Goal: Transaction & Acquisition: Purchase product/service

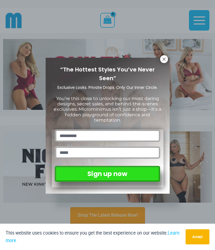
click at [166, 58] on icon at bounding box center [164, 59] width 3 height 3
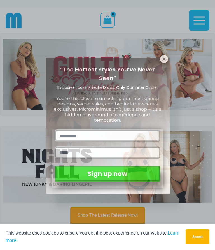
click at [167, 59] on icon at bounding box center [164, 59] width 5 height 5
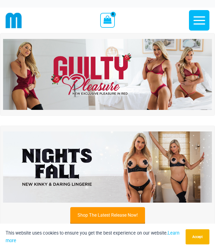
click at [166, 59] on img at bounding box center [107, 74] width 209 height 71
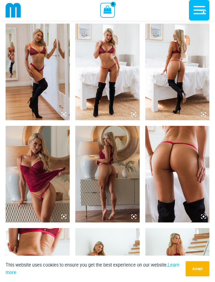
scroll to position [426, 0]
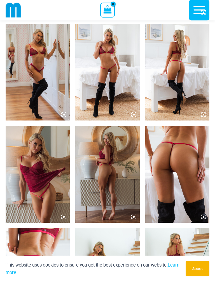
click at [122, 86] on img at bounding box center [107, 72] width 64 height 97
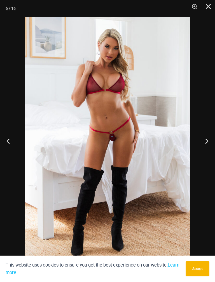
click at [199, 250] on button "Accept" at bounding box center [198, 268] width 24 height 15
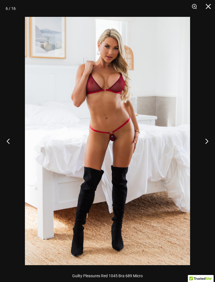
click at [208, 141] on button "Next" at bounding box center [204, 141] width 21 height 28
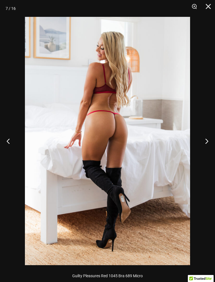
click at [210, 139] on button "Next" at bounding box center [204, 141] width 21 height 28
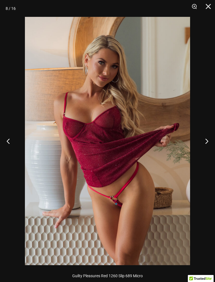
click at [210, 140] on button "Next" at bounding box center [204, 141] width 21 height 28
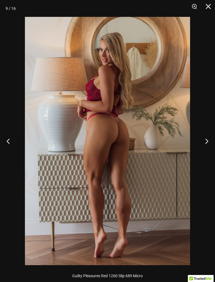
click at [211, 139] on button "Next" at bounding box center [204, 141] width 21 height 28
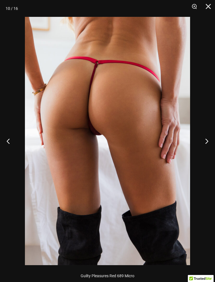
click at [209, 140] on button "Next" at bounding box center [204, 141] width 21 height 28
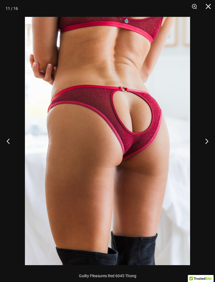
click at [209, 141] on button "Next" at bounding box center [204, 141] width 21 height 28
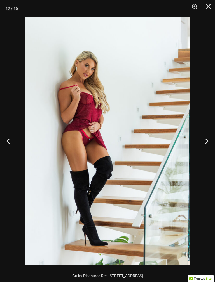
click at [213, 140] on button "Next" at bounding box center [204, 141] width 21 height 28
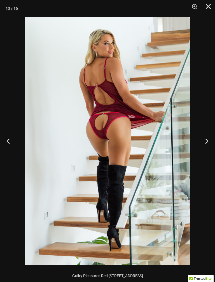
click at [214, 142] on button "Next" at bounding box center [204, 141] width 21 height 28
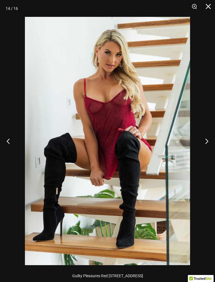
click at [214, 141] on button "Next" at bounding box center [204, 141] width 21 height 28
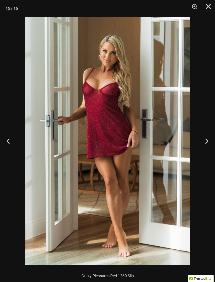
click at [211, 138] on button "Next" at bounding box center [204, 141] width 21 height 28
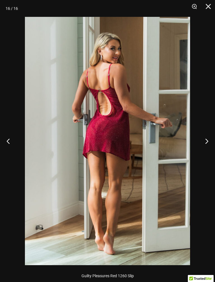
click at [211, 139] on button "Next" at bounding box center [204, 141] width 21 height 28
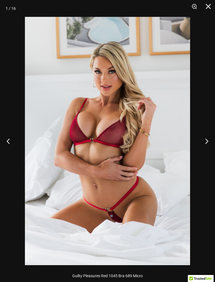
click at [212, 140] on button "Next" at bounding box center [204, 141] width 21 height 28
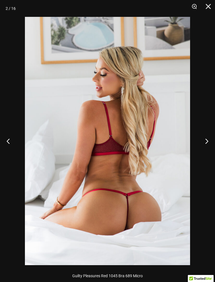
click at [212, 139] on button "Next" at bounding box center [204, 141] width 21 height 28
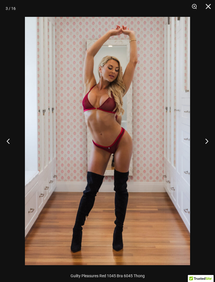
click at [210, 139] on button "Next" at bounding box center [204, 141] width 21 height 28
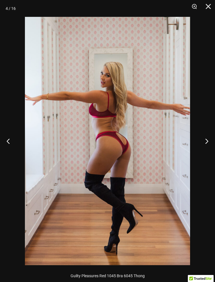
click at [5, 143] on button "Previous" at bounding box center [10, 141] width 21 height 28
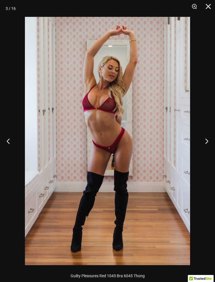
click at [208, 141] on button "Next" at bounding box center [204, 141] width 21 height 28
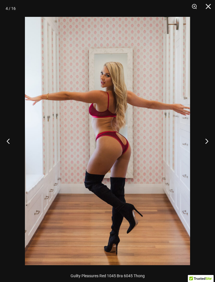
click at [212, 143] on button "Next" at bounding box center [204, 141] width 21 height 28
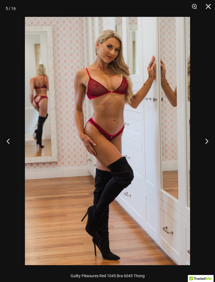
click at [211, 142] on button "Next" at bounding box center [204, 141] width 21 height 28
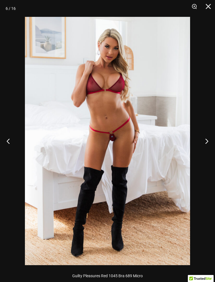
click at [208, 142] on button "Next" at bounding box center [204, 141] width 21 height 28
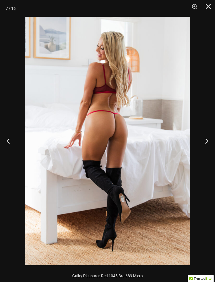
click at [208, 141] on button "Next" at bounding box center [204, 141] width 21 height 28
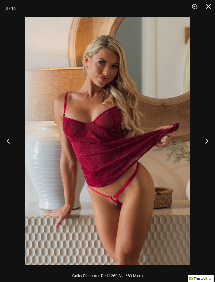
click at [208, 139] on button "Next" at bounding box center [204, 141] width 21 height 28
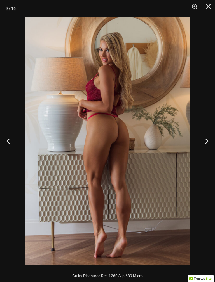
click at [208, 139] on button "Next" at bounding box center [204, 141] width 21 height 28
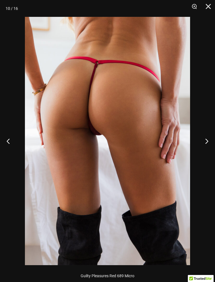
click at [209, 140] on button "Next" at bounding box center [204, 141] width 21 height 28
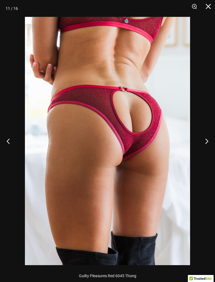
click at [207, 142] on button "Next" at bounding box center [204, 141] width 21 height 28
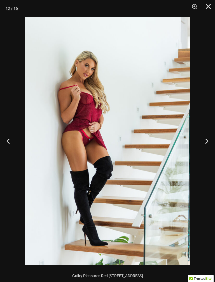
click at [207, 142] on button "Next" at bounding box center [204, 141] width 21 height 28
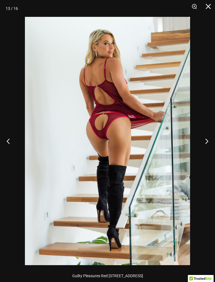
click at [211, 140] on button "Next" at bounding box center [204, 141] width 21 height 28
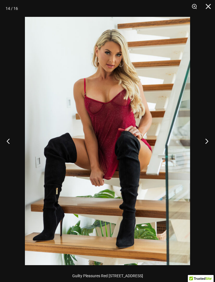
click at [211, 140] on button "Next" at bounding box center [204, 141] width 21 height 28
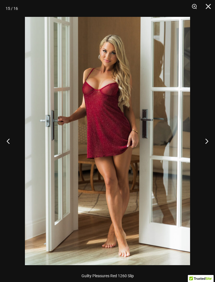
click at [209, 6] on button "Close" at bounding box center [207, 8] width 14 height 17
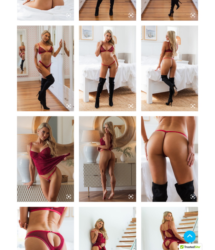
scroll to position [0, 0]
